Goal: Transaction & Acquisition: Purchase product/service

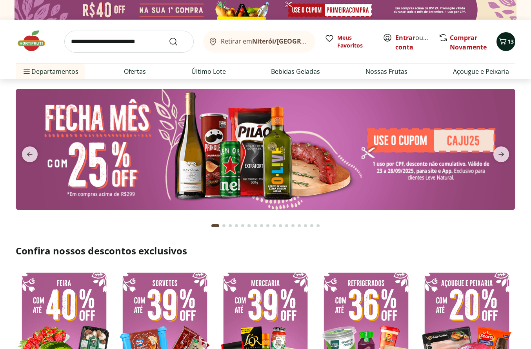
click at [506, 45] on icon "Carrinho" at bounding box center [503, 41] width 9 height 9
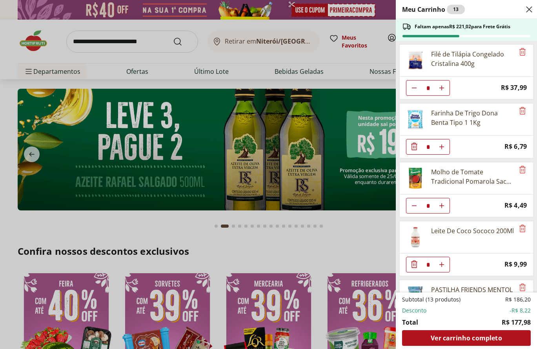
click at [415, 87] on icon "Diminuir Quantidade" at bounding box center [414, 88] width 6 height 6
type input "*"
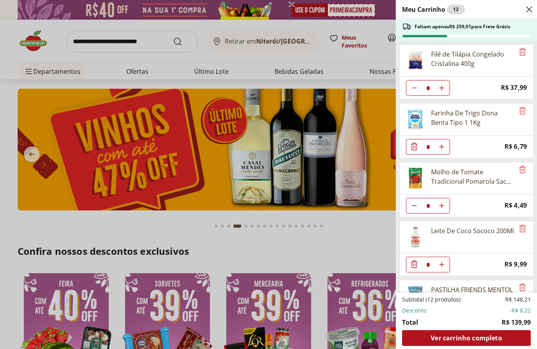
click at [415, 203] on icon "Diminuir Quantidade" at bounding box center [414, 206] width 6 height 6
type input "*"
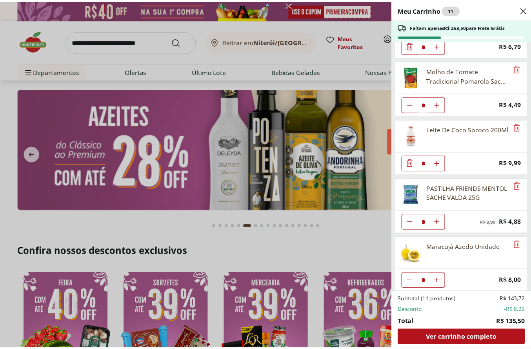
scroll to position [105, 0]
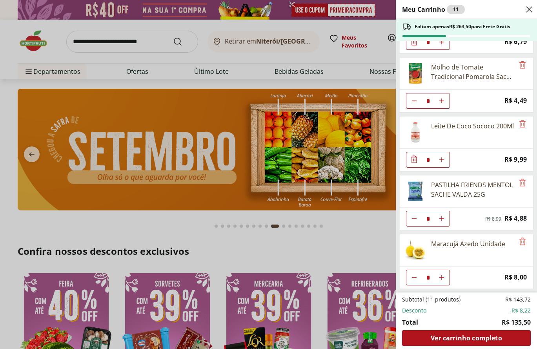
click at [240, 57] on div "Meu Carrinho 11 Faltam apenas R$ 263,50 para Frete Grátis Filé de Tilápia Conge…" at bounding box center [268, 174] width 537 height 349
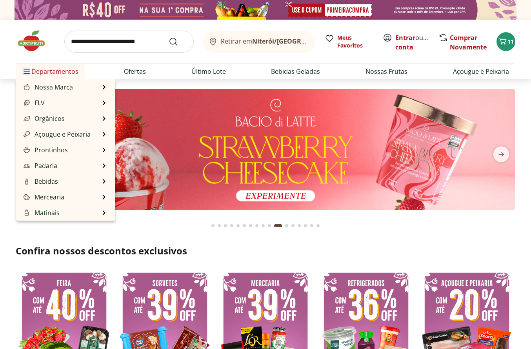
click at [27, 72] on icon "Menu" at bounding box center [27, 71] width 6 height 6
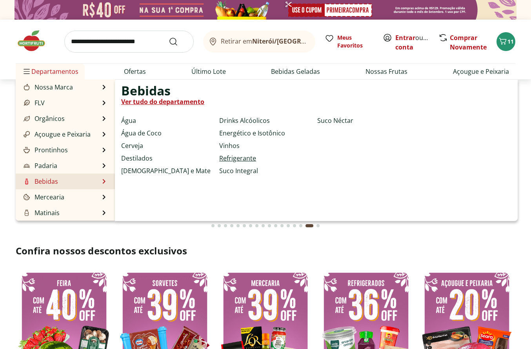
click at [227, 160] on link "Refrigerante" at bounding box center [237, 157] width 37 height 9
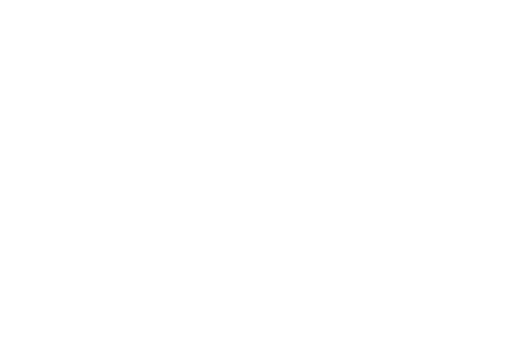
select select "**********"
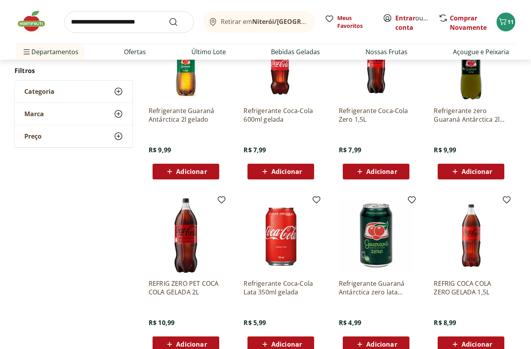
scroll to position [262, 0]
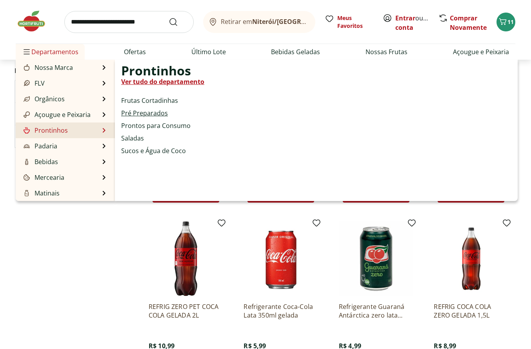
click at [139, 113] on link "Pré Preparados" at bounding box center [144, 112] width 47 height 9
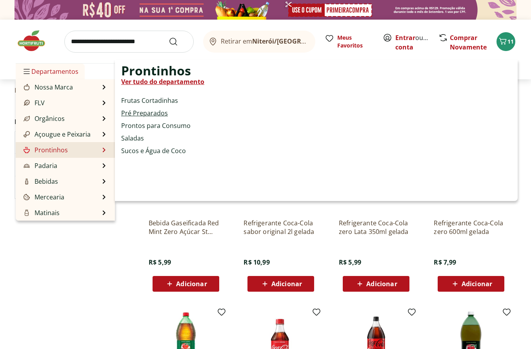
select select "**********"
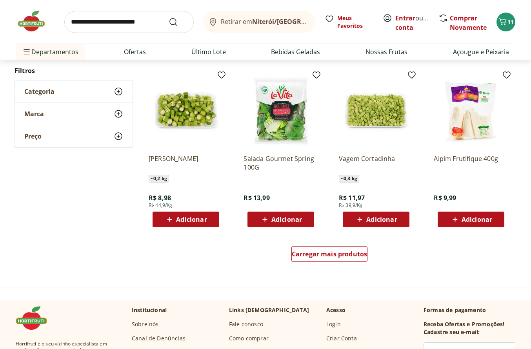
scroll to position [471, 0]
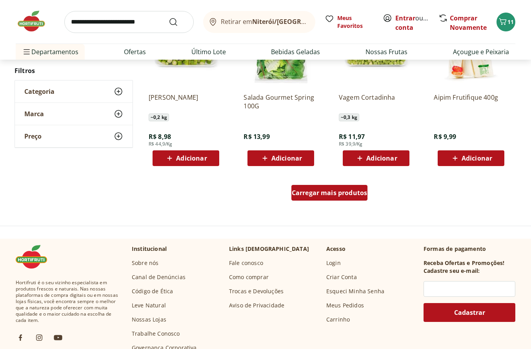
click at [305, 193] on span "Carregar mais produtos" at bounding box center [330, 193] width 76 height 6
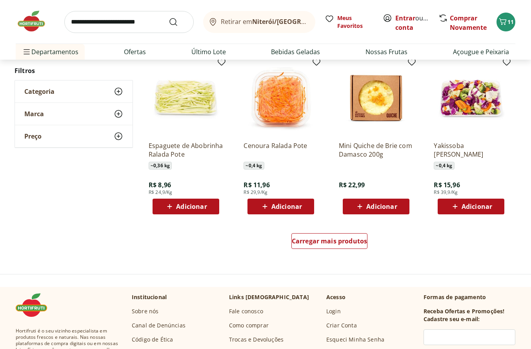
scroll to position [942, 0]
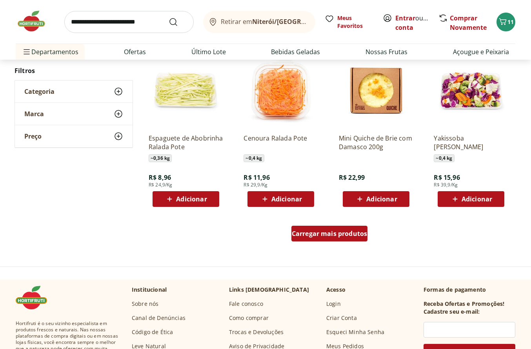
click at [323, 238] on div "Carregar mais produtos" at bounding box center [330, 234] width 77 height 16
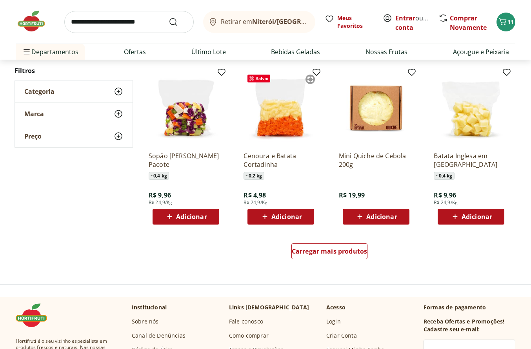
scroll to position [1439, 0]
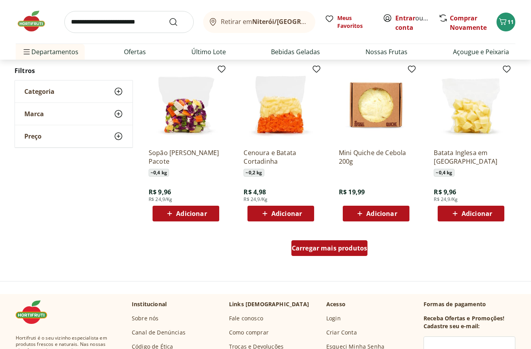
click at [314, 247] on span "Carregar mais produtos" at bounding box center [330, 248] width 76 height 6
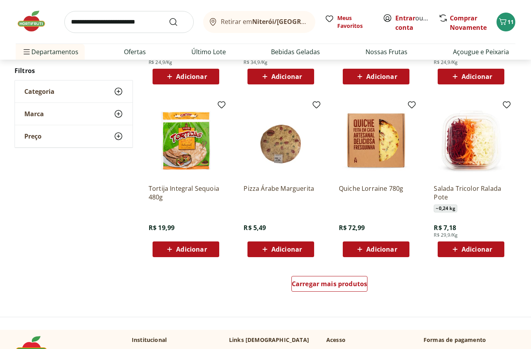
scroll to position [1936, 0]
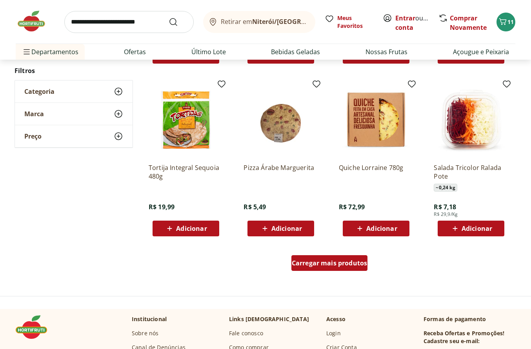
click at [302, 266] on span "Carregar mais produtos" at bounding box center [330, 263] width 76 height 6
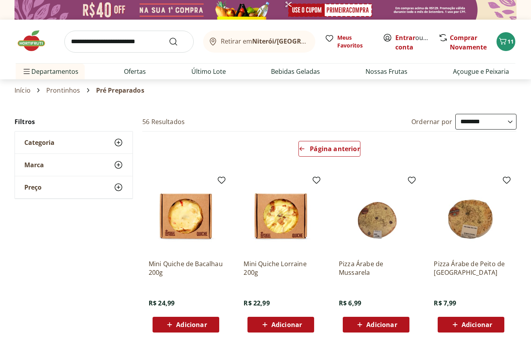
click at [118, 143] on icon at bounding box center [118, 142] width 9 height 9
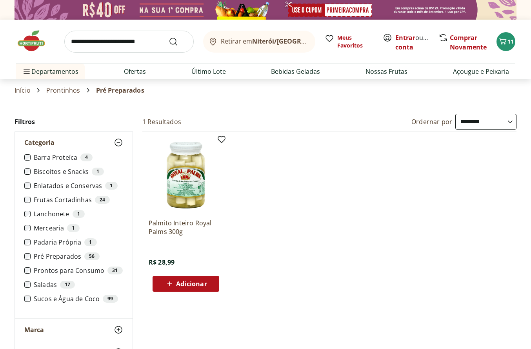
click at [32, 187] on li "Enlatados e Conservas 1" at bounding box center [73, 186] width 99 height 8
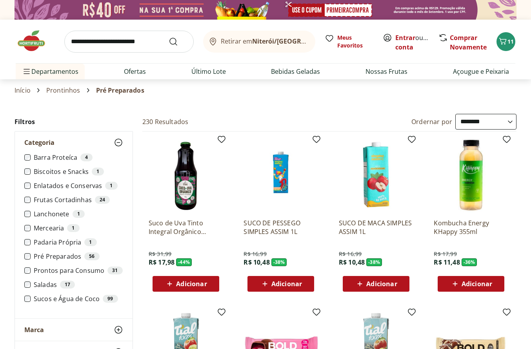
click at [40, 272] on label "Prontos para Consumo 31" at bounding box center [78, 271] width 89 height 8
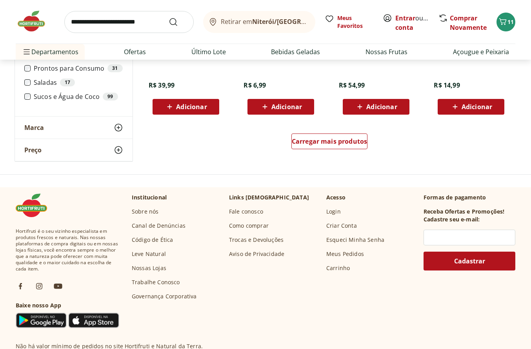
scroll to position [523, 0]
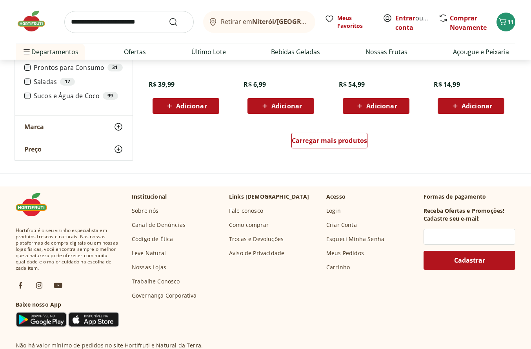
click at [114, 128] on icon at bounding box center [118, 126] width 9 height 9
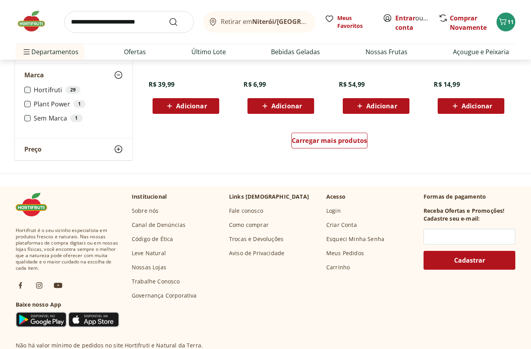
click at [114, 128] on ul "Hortifruti 29 Plant Power 1 Sem Marca 1" at bounding box center [73, 107] width 99 height 42
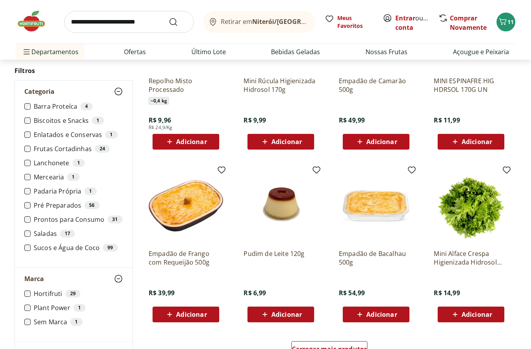
scroll to position [314, 0]
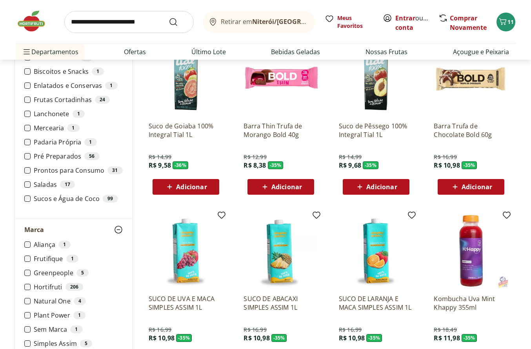
scroll to position [262, 0]
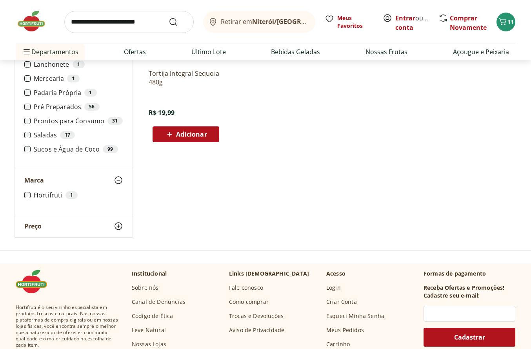
scroll to position [105, 0]
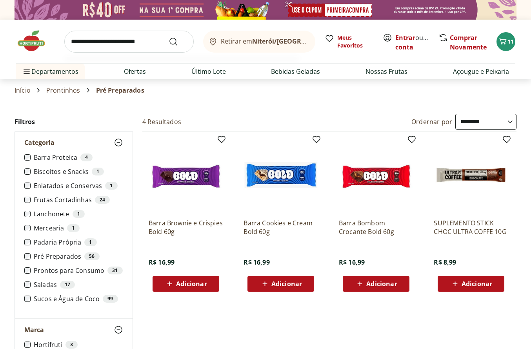
click at [102, 42] on input "search" at bounding box center [129, 42] width 130 height 22
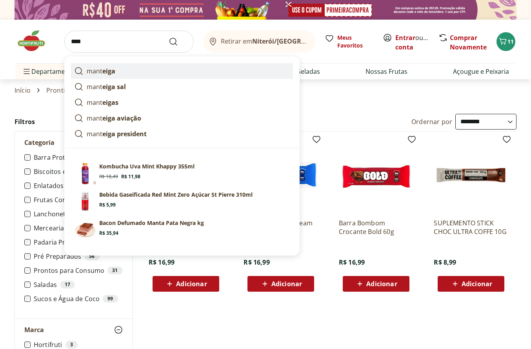
click at [99, 69] on p "mant eiga" at bounding box center [101, 70] width 29 height 9
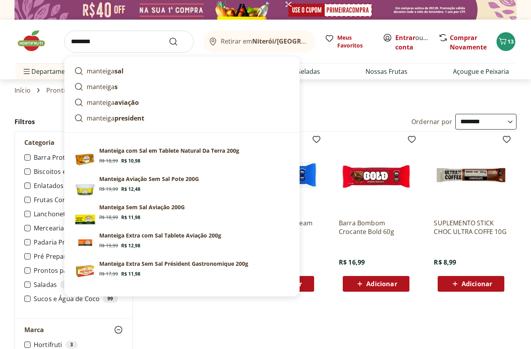
drag, startPoint x: 122, startPoint y: 40, endPoint x: 24, endPoint y: 8, distance: 102.8
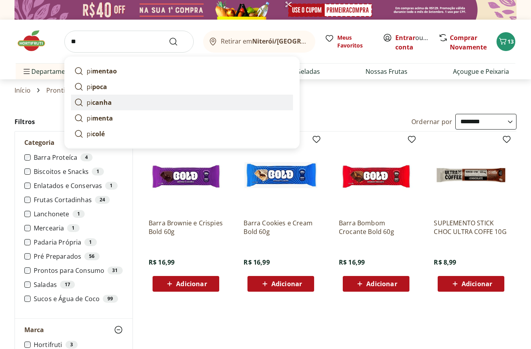
click at [108, 104] on strong "canha" at bounding box center [102, 102] width 20 height 9
type input "*******"
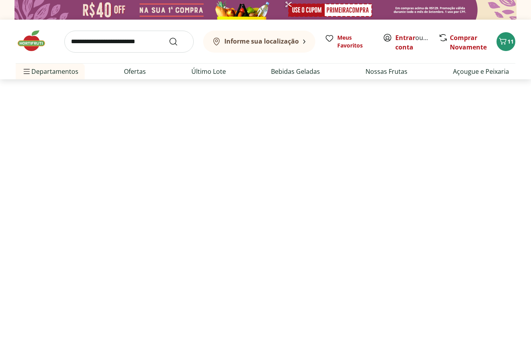
select select "**********"
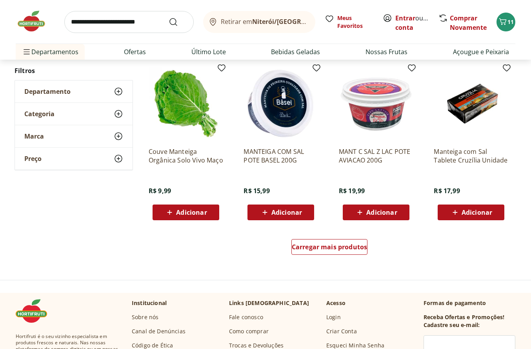
scroll to position [445, 0]
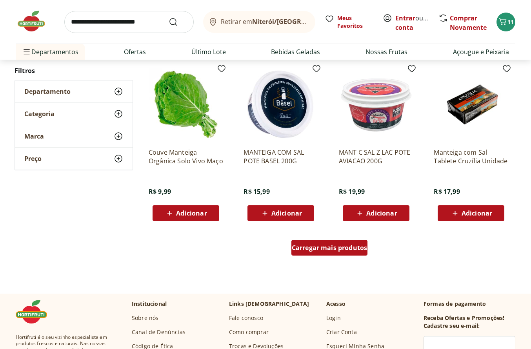
click at [312, 245] on span "Carregar mais produtos" at bounding box center [330, 248] width 76 height 6
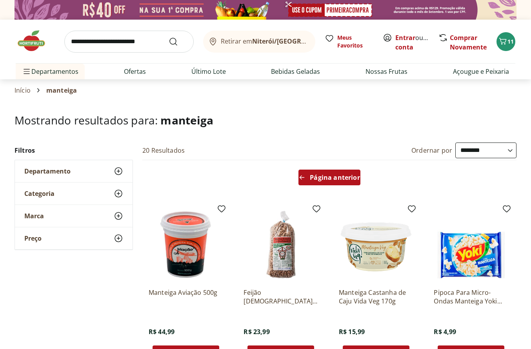
click at [333, 173] on div "Página anterior" at bounding box center [330, 178] width 62 height 16
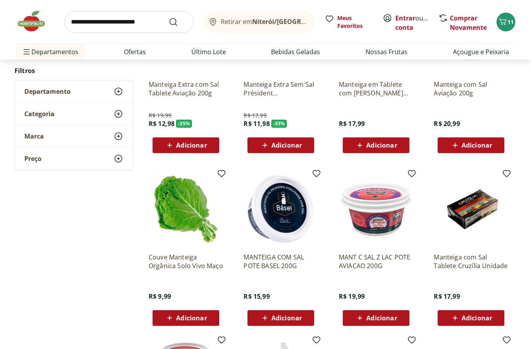
scroll to position [340, 0]
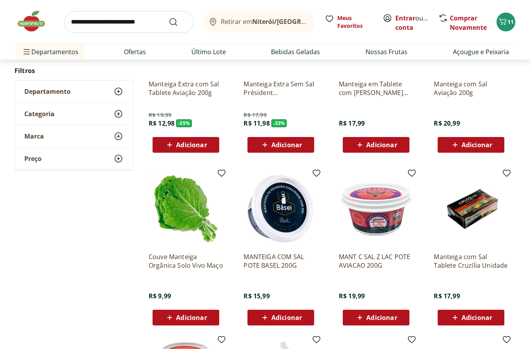
click at [475, 319] on span "Adicionar" at bounding box center [477, 317] width 31 height 6
click at [494, 320] on icon at bounding box center [494, 316] width 10 height 9
type input "*"
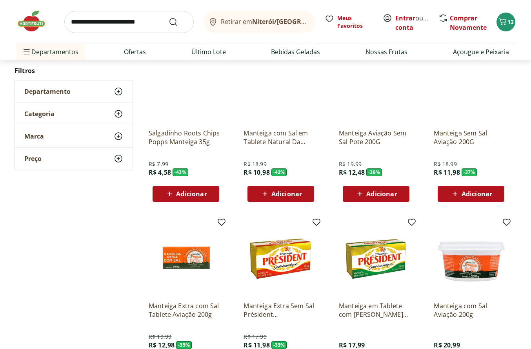
scroll to position [79, 0]
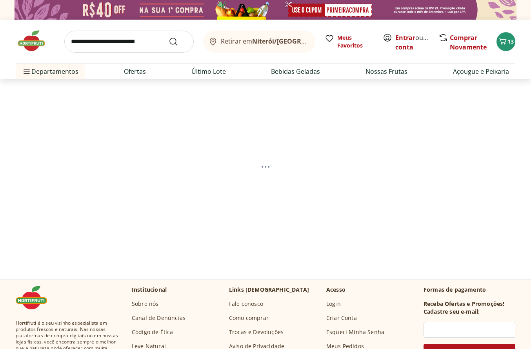
select select "**********"
